Goal: Task Accomplishment & Management: Manage account settings

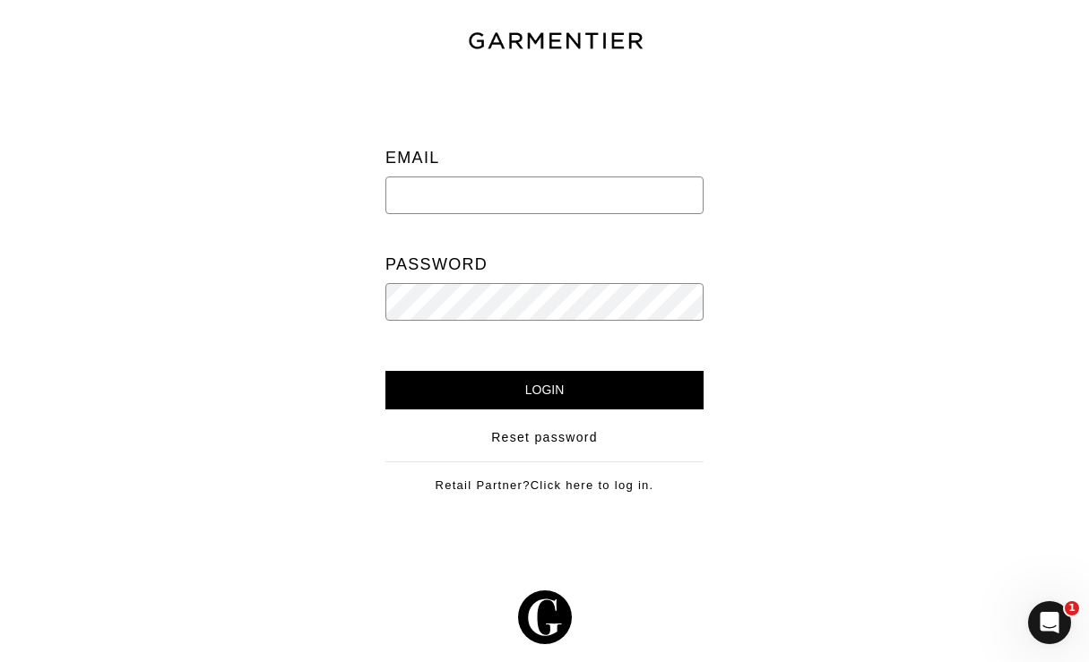
type input "[EMAIL_ADDRESS][PERSON_NAME][DOMAIN_NAME]"
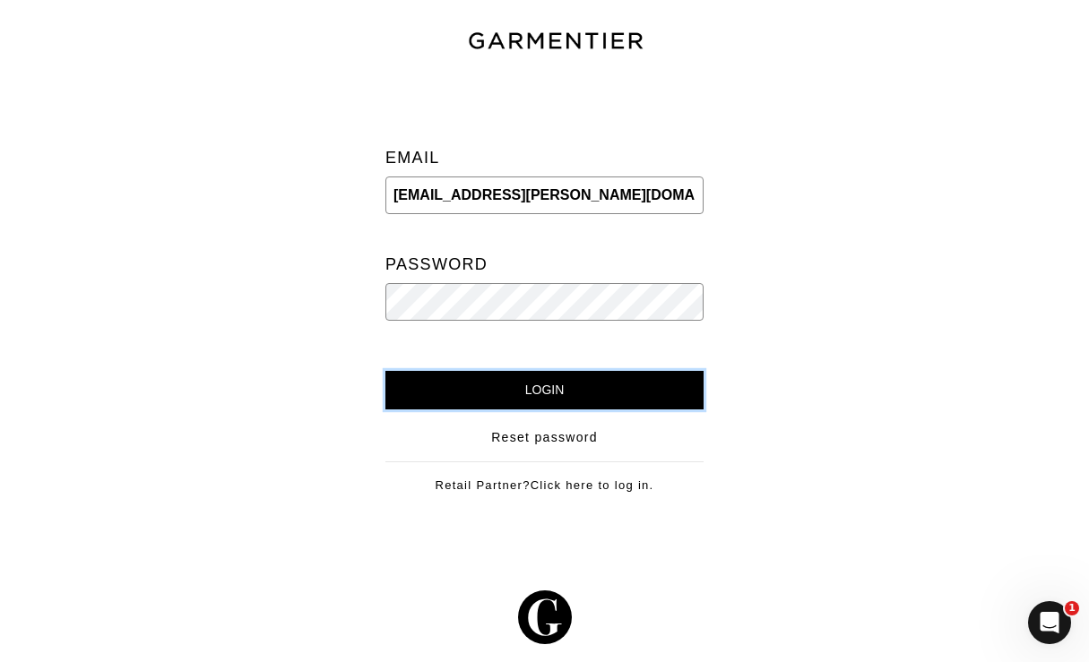
click at [600, 372] on input "Login" at bounding box center [544, 390] width 318 height 39
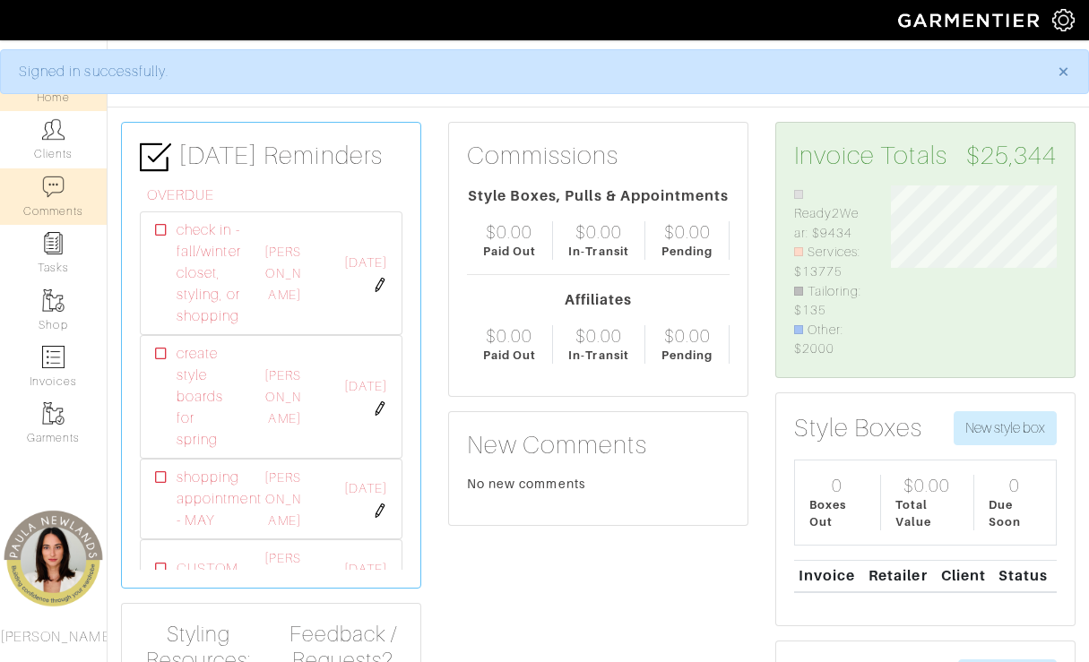
scroll to position [174, 193]
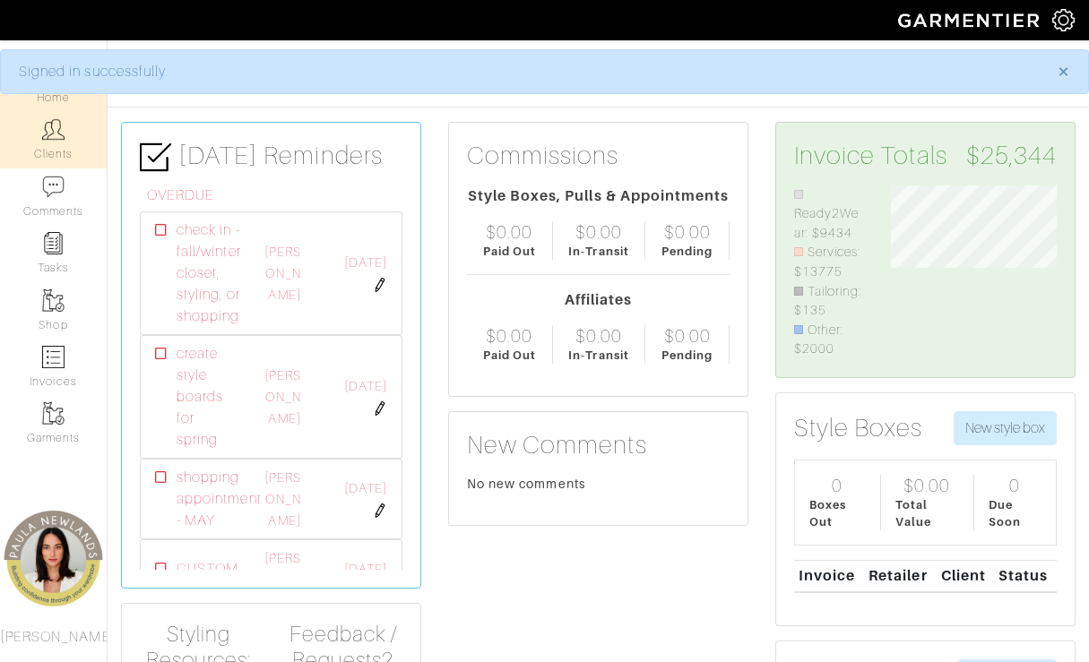
click at [62, 119] on img at bounding box center [53, 129] width 22 height 22
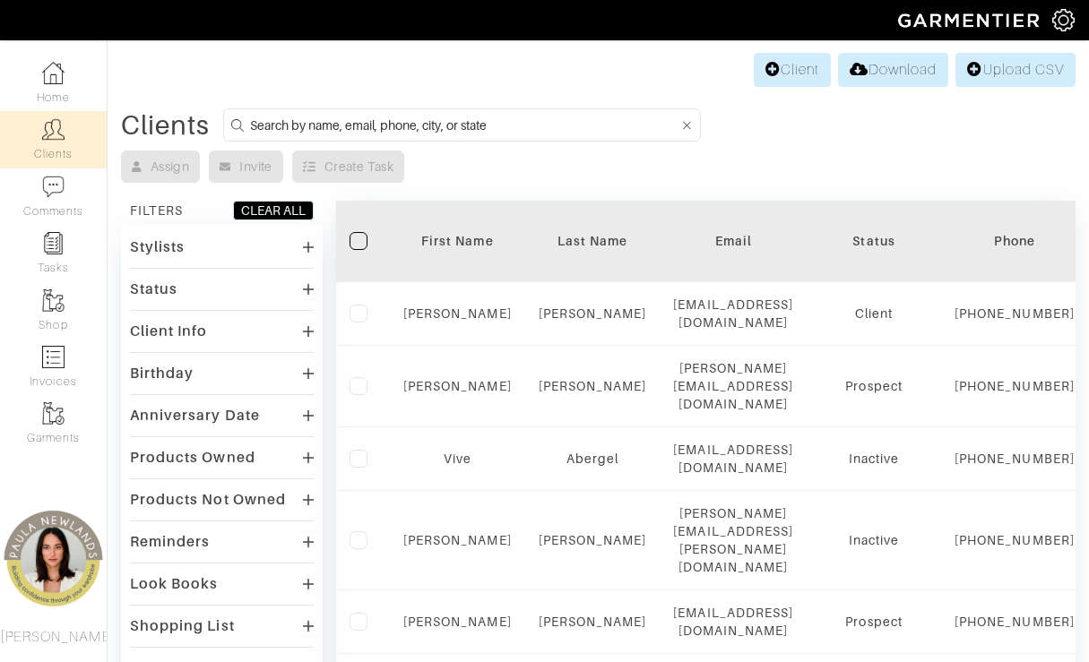
click at [295, 129] on input at bounding box center [464, 125] width 429 height 22
type input "[PERSON_NAME]"
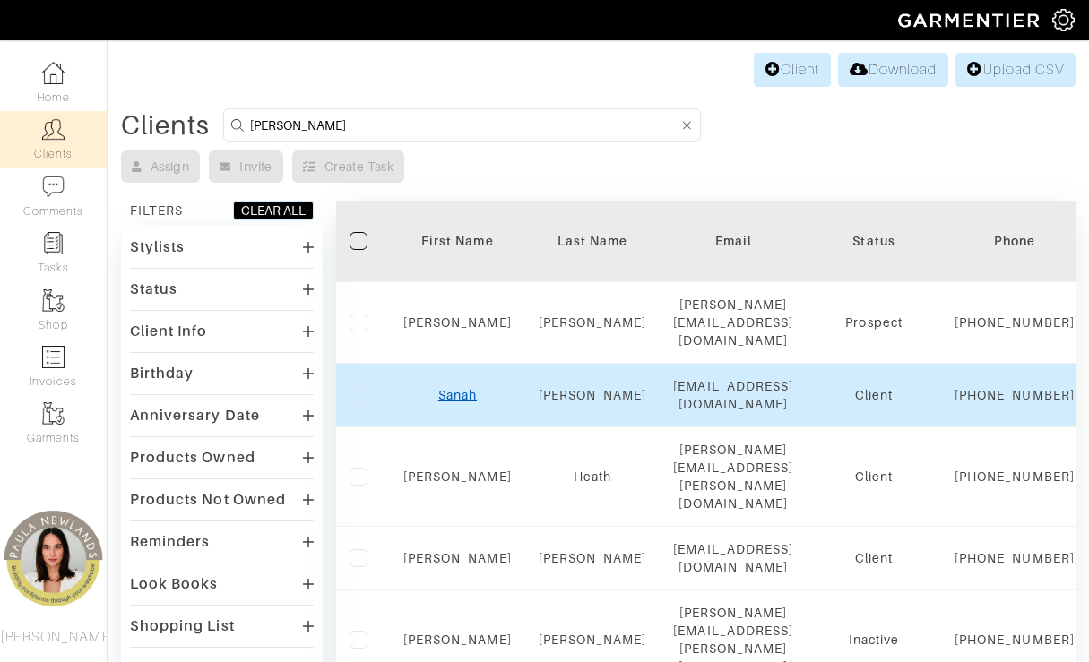
click at [460, 401] on link "Sanah" at bounding box center [457, 395] width 39 height 14
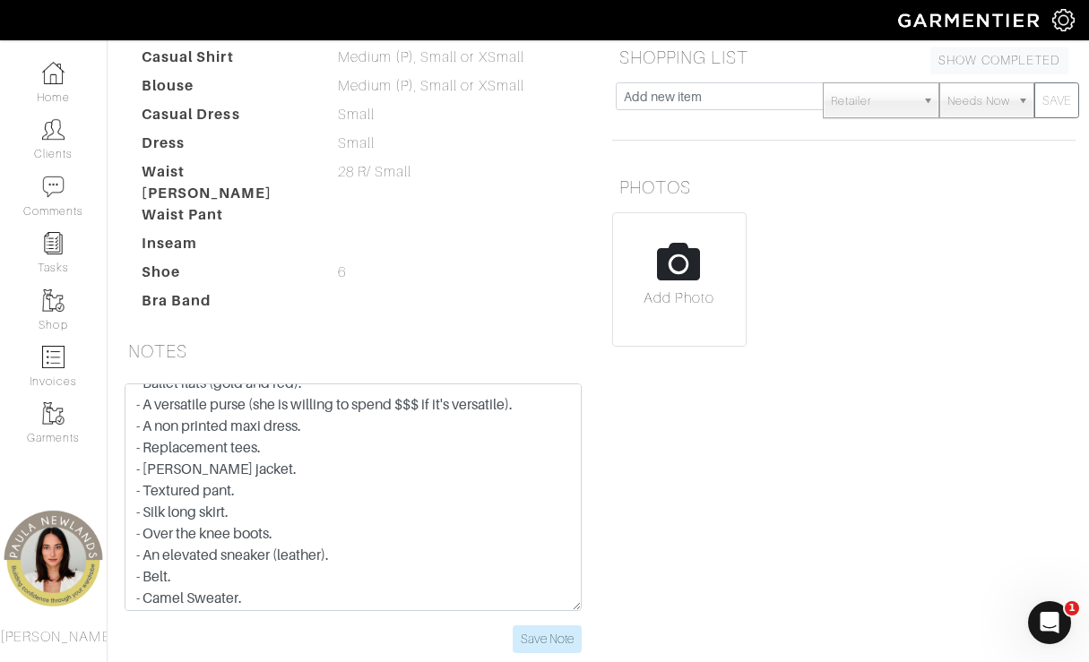
scroll to position [173, 0]
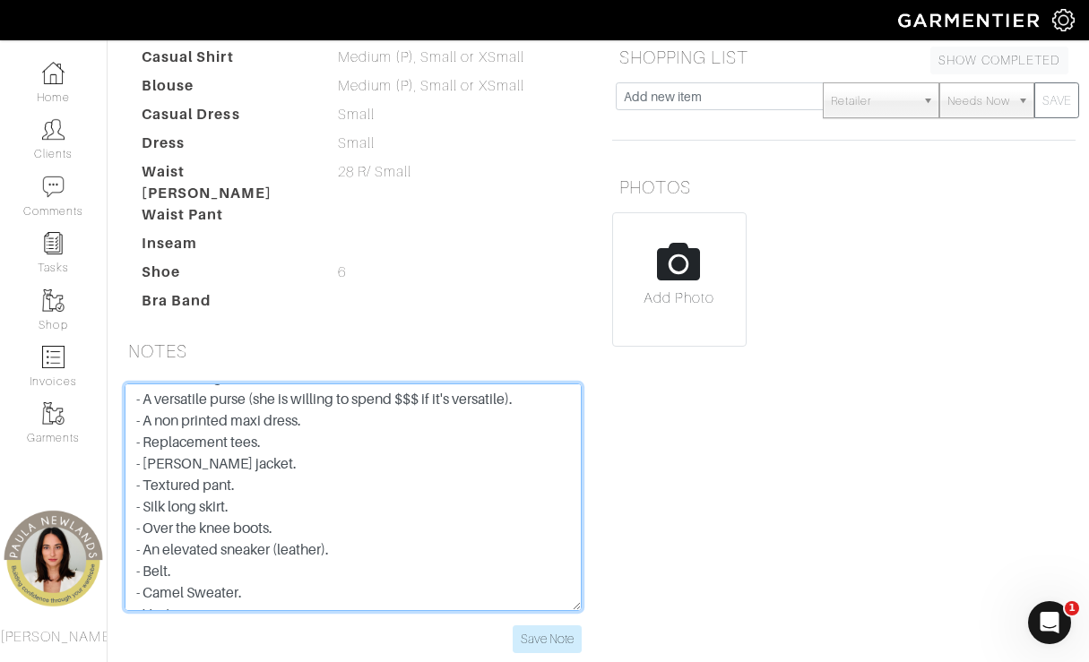
click at [274, 384] on textarea "- Clothing restrictions due to religious reasons (cannot show legs or most of a…" at bounding box center [353, 498] width 457 height 228
click at [315, 384] on textarea "- Clothing restrictions due to religious reasons (cannot show legs or most of a…" at bounding box center [353, 498] width 457 height 228
